Goal: Task Accomplishment & Management: Manage account settings

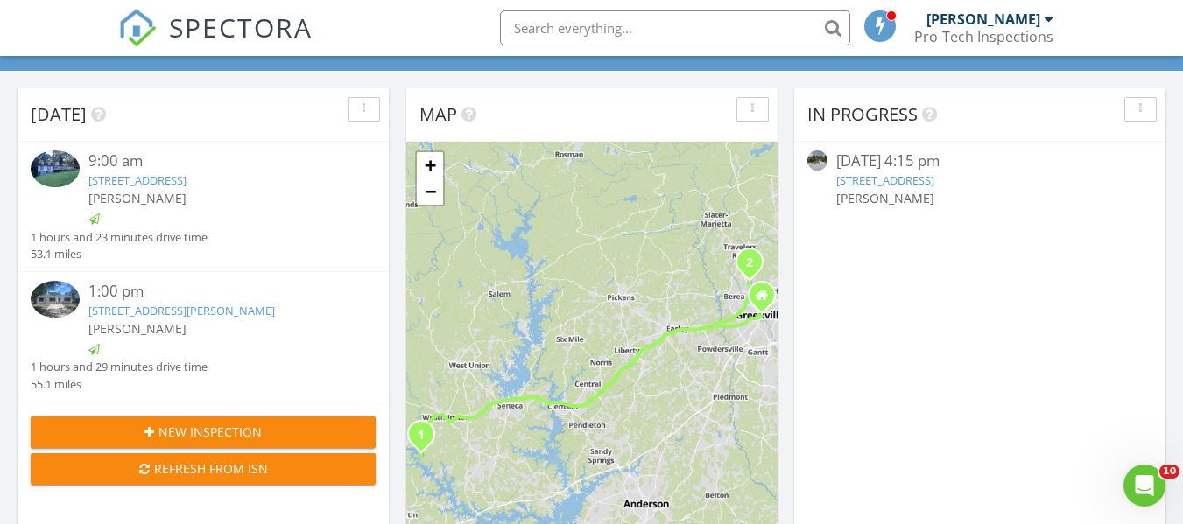
scroll to position [1620, 1210]
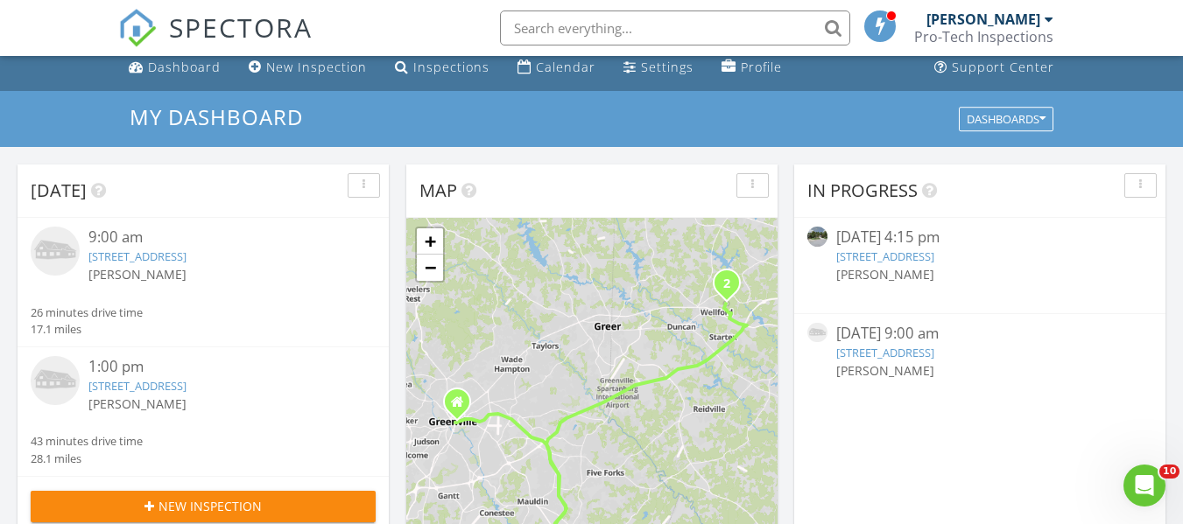
scroll to position [88, 0]
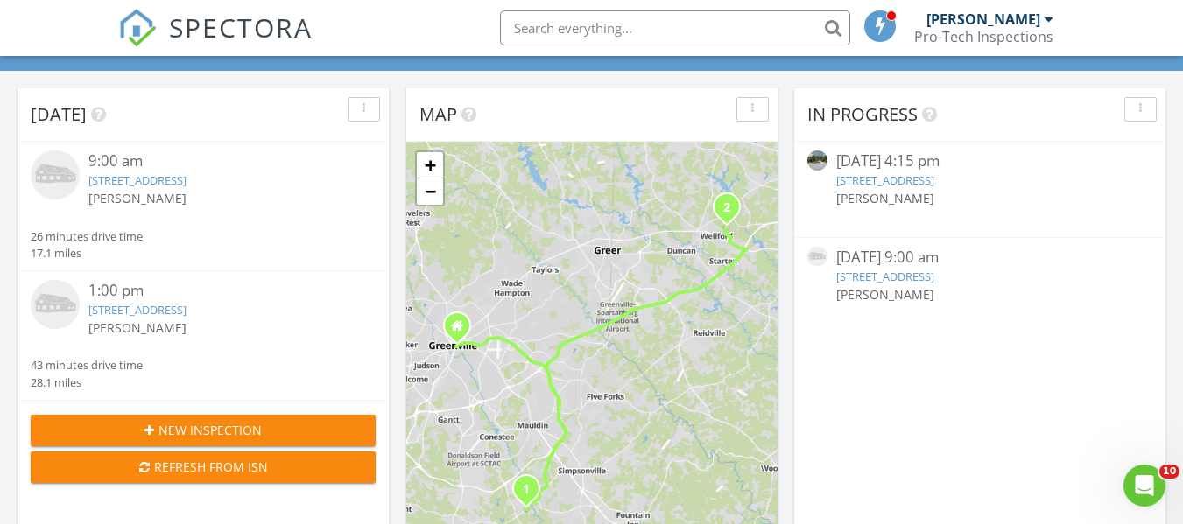
click at [932, 277] on link "3 Cherry Blossom Dr, Simpsonville, SC 29680" at bounding box center [885, 277] width 98 height 16
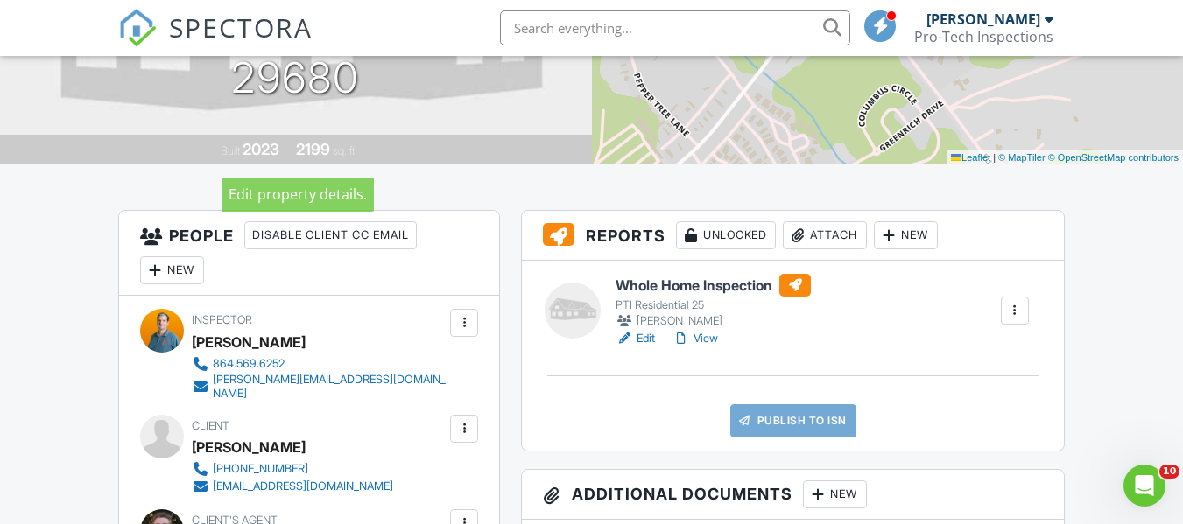
scroll to position [350, 0]
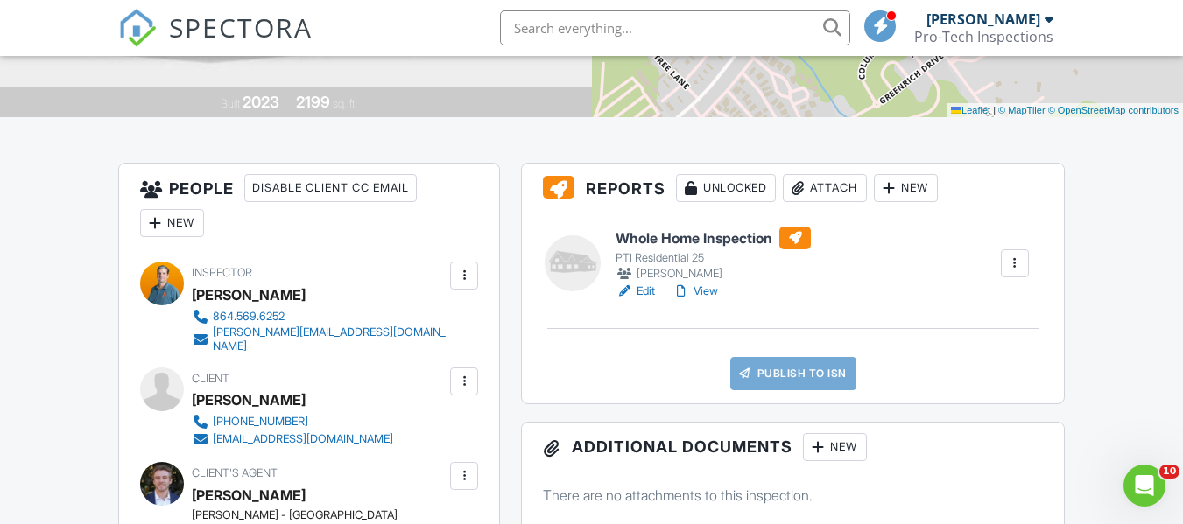
click at [713, 292] on link "View" at bounding box center [695, 292] width 46 height 18
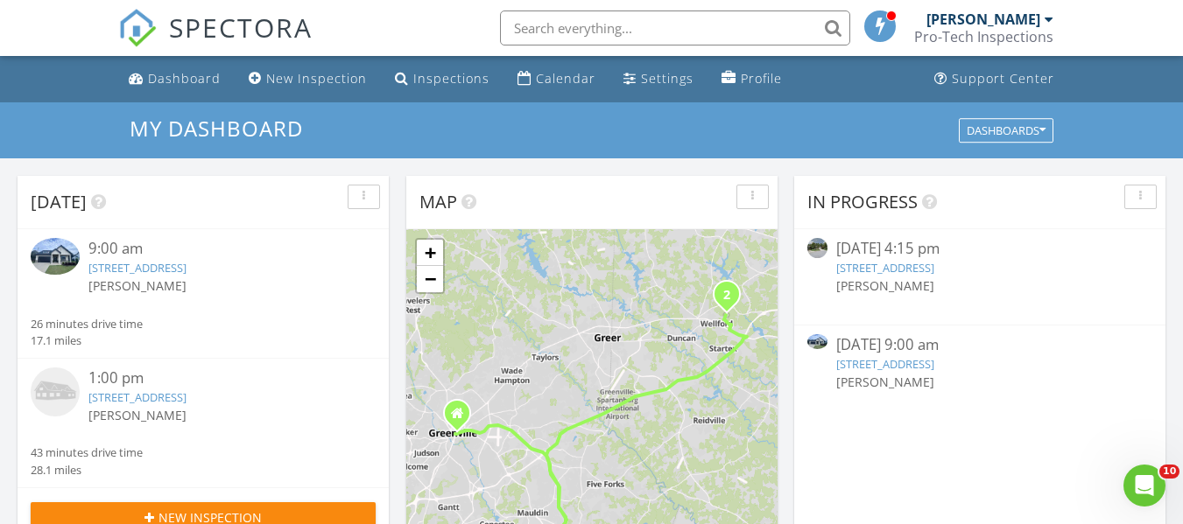
click at [934, 362] on link "3 Cherry Blossom Dr, Simpsonville, SC 29680" at bounding box center [885, 364] width 98 height 16
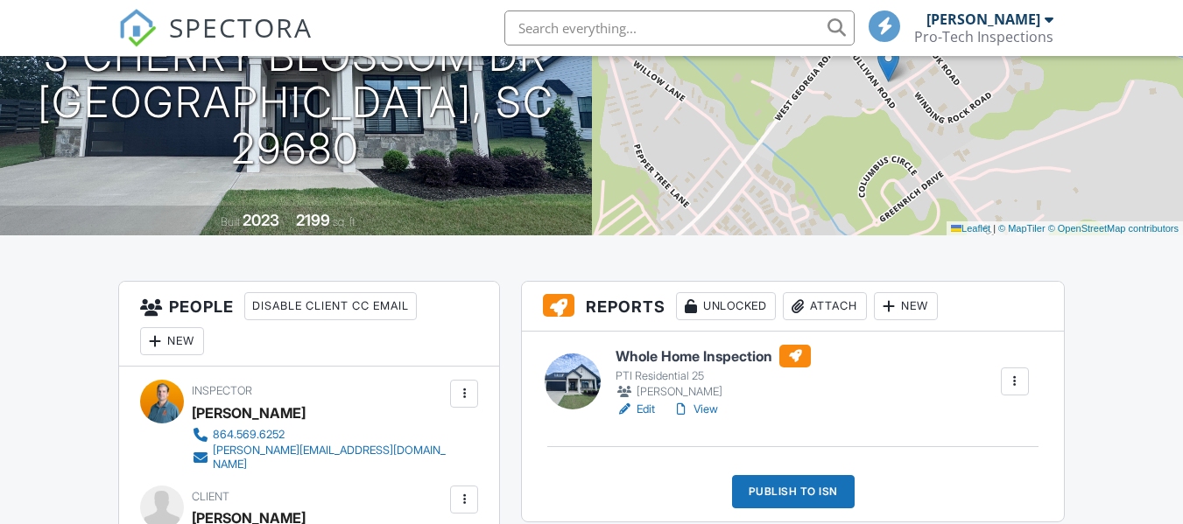
scroll to position [263, 0]
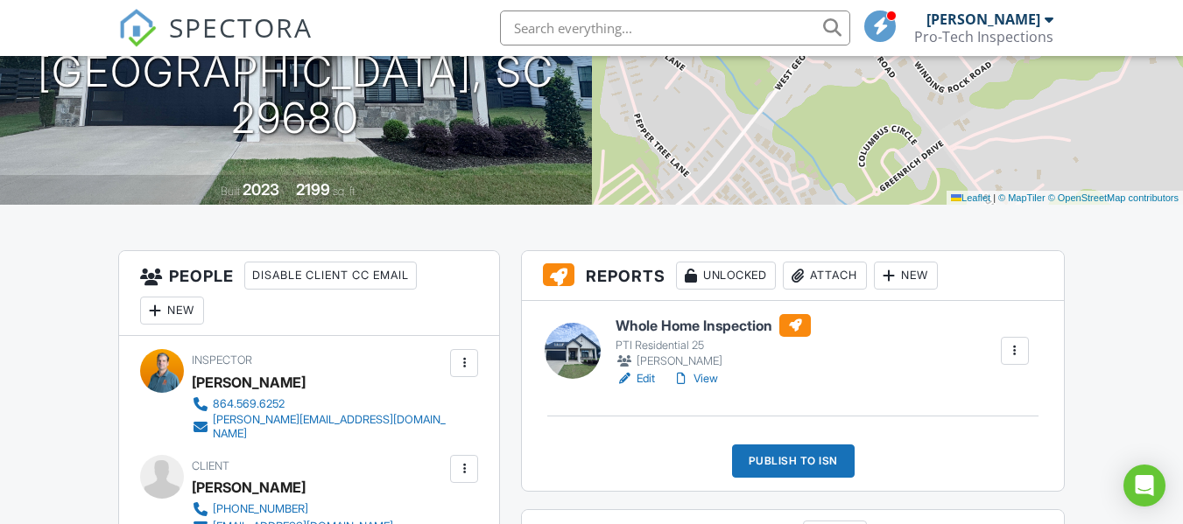
click at [706, 382] on link "View" at bounding box center [695, 379] width 46 height 18
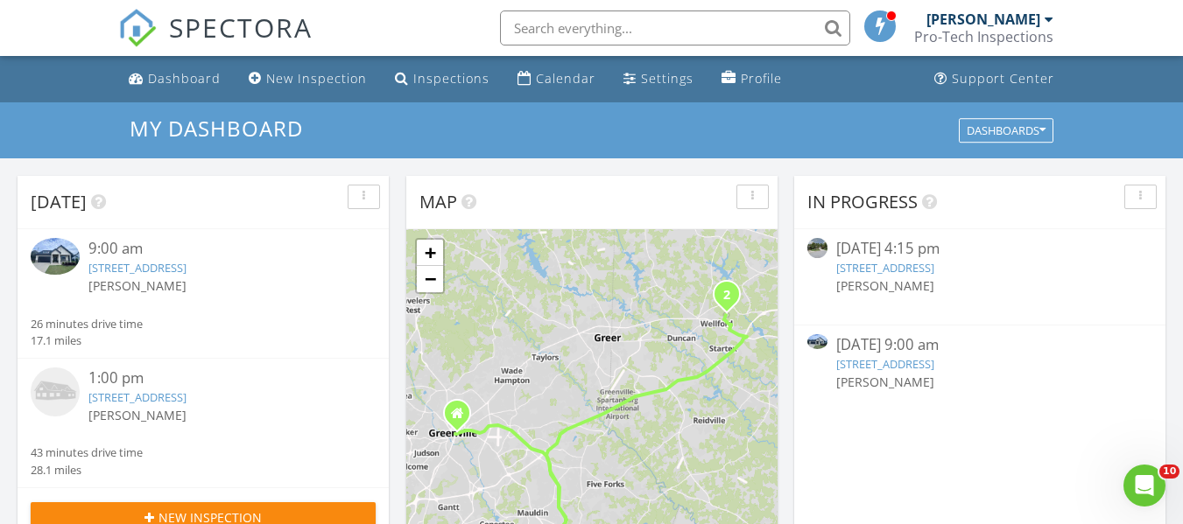
click at [934, 364] on link "[STREET_ADDRESS]" at bounding box center [885, 364] width 98 height 16
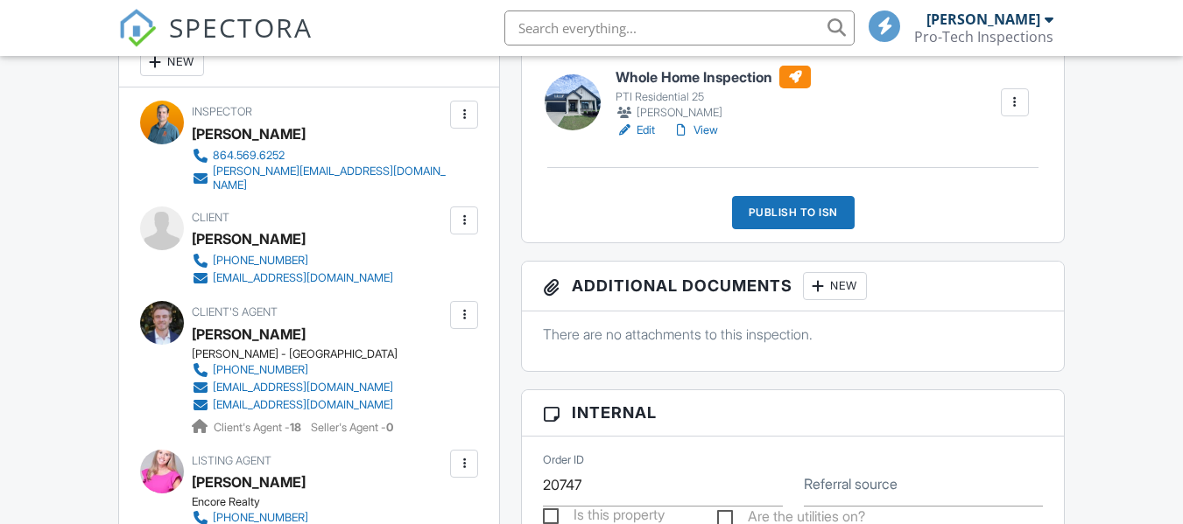
scroll to position [350, 0]
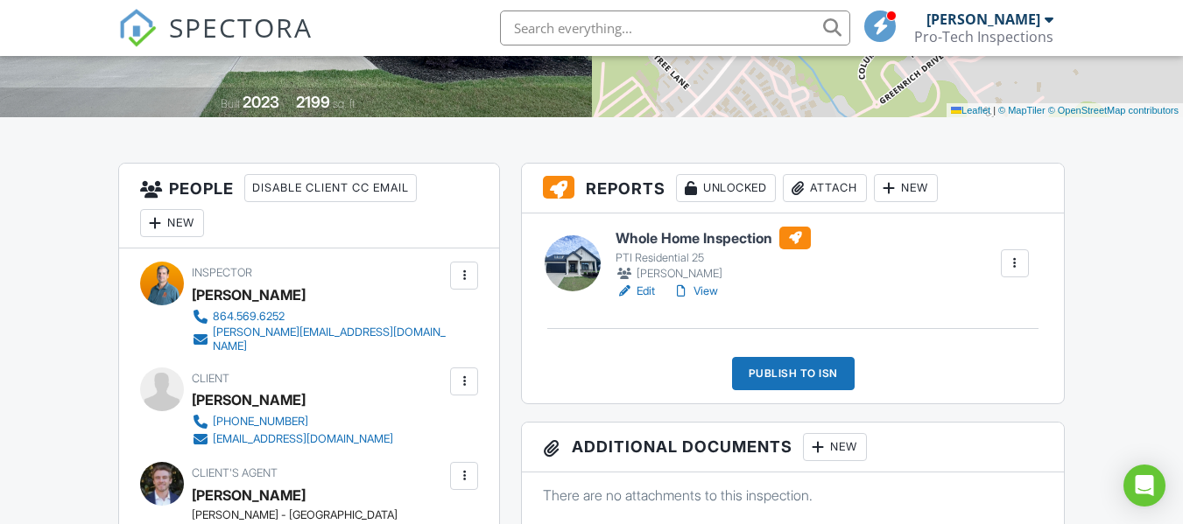
click at [705, 287] on link "View" at bounding box center [695, 292] width 46 height 18
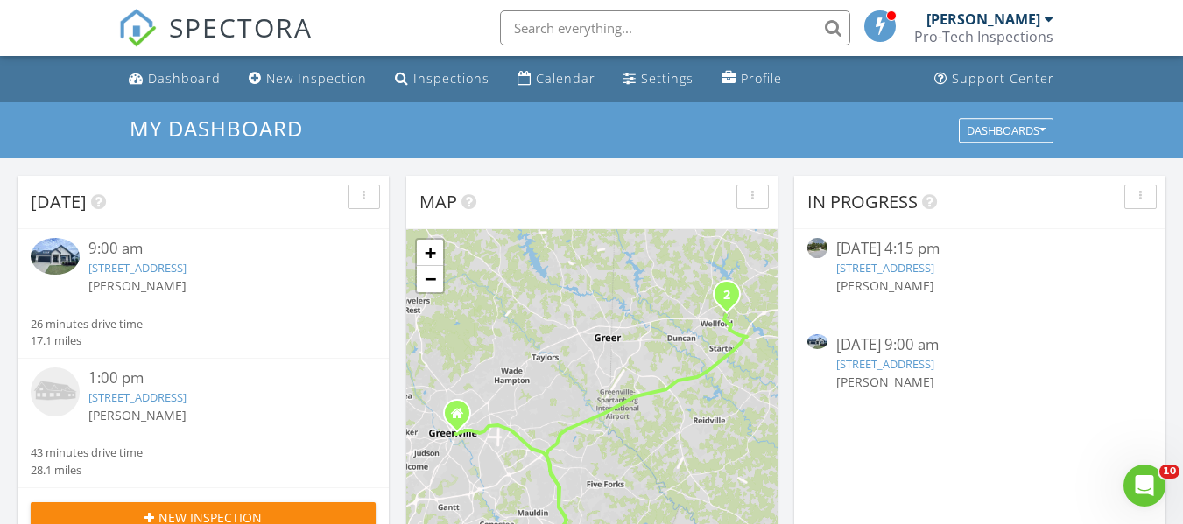
click at [916, 359] on link "3 Cherry Blossom Dr, Simpsonville, SC 29680" at bounding box center [885, 364] width 98 height 16
